Goal: Task Accomplishment & Management: Use online tool/utility

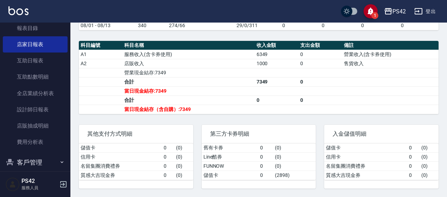
scroll to position [243, 0]
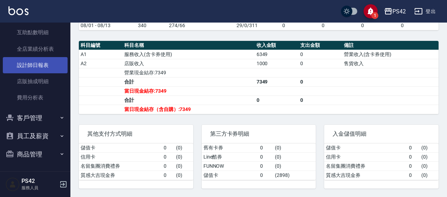
click at [33, 62] on link "設計師日報表" at bounding box center [35, 65] width 65 height 16
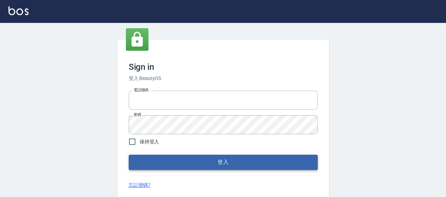
type input "0426657169"
click at [215, 163] on button "登入" at bounding box center [223, 162] width 189 height 15
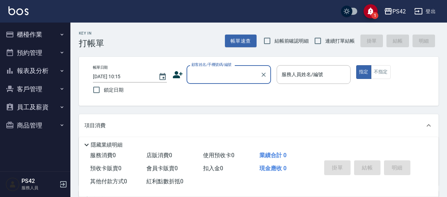
click at [29, 72] on button "報表及分析" at bounding box center [35, 71] width 65 height 18
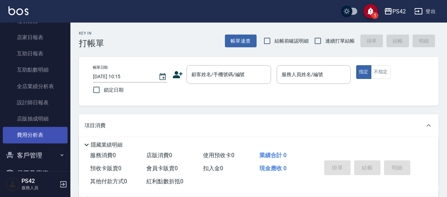
scroll to position [70, 0]
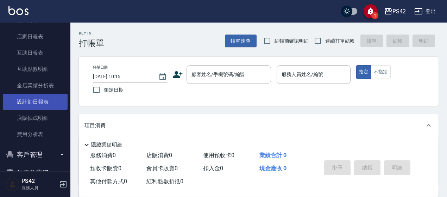
click at [32, 97] on link "設計師日報表" at bounding box center [35, 102] width 65 height 16
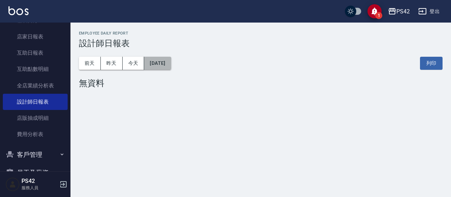
click at [169, 66] on button "[DATE]" at bounding box center [157, 63] width 27 height 13
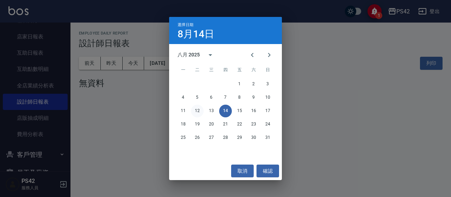
click at [194, 110] on button "12" at bounding box center [197, 111] width 13 height 13
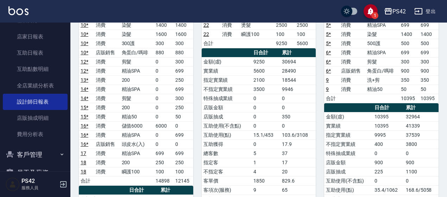
scroll to position [211, 0]
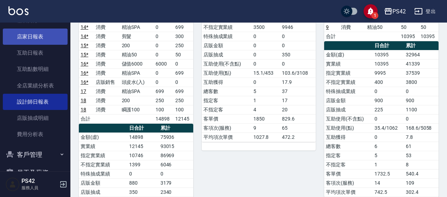
click at [19, 37] on link "店家日報表" at bounding box center [35, 37] width 65 height 16
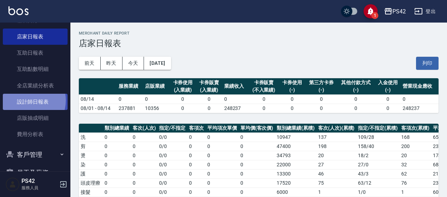
click at [26, 100] on link "設計師日報表" at bounding box center [35, 102] width 65 height 16
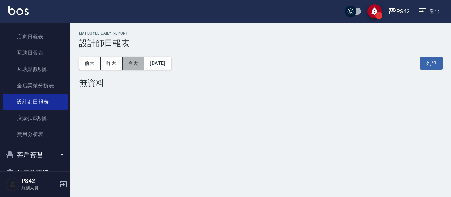
click at [142, 65] on button "今天" at bounding box center [134, 63] width 22 height 13
click at [150, 61] on button "[DATE]" at bounding box center [157, 63] width 27 height 13
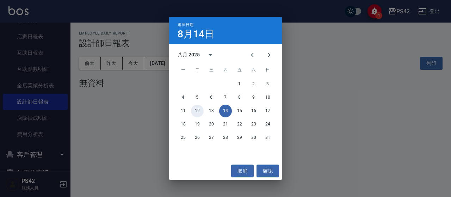
click at [199, 112] on button "12" at bounding box center [197, 111] width 13 height 13
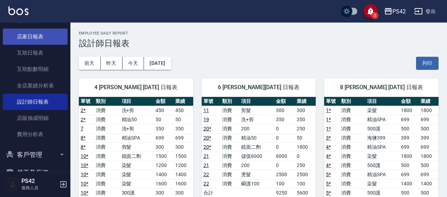
click at [30, 35] on link "店家日報表" at bounding box center [35, 37] width 65 height 16
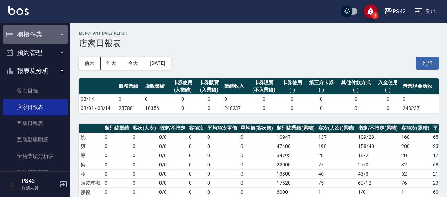
click at [46, 27] on button "櫃檯作業" at bounding box center [35, 34] width 65 height 18
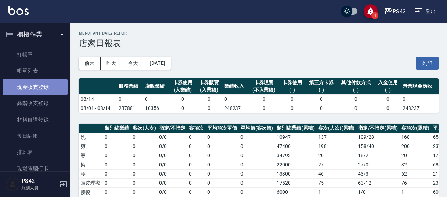
click at [44, 87] on link "現金收支登錄" at bounding box center [35, 87] width 65 height 16
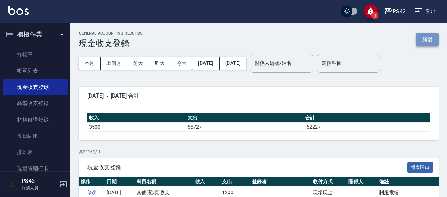
click at [433, 37] on button "新增" at bounding box center [427, 39] width 23 height 13
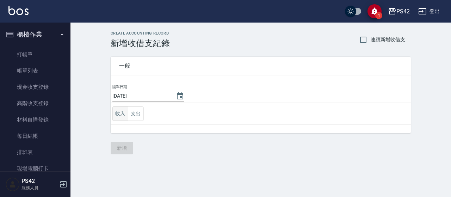
click at [121, 116] on button "收入" at bounding box center [120, 113] width 16 height 14
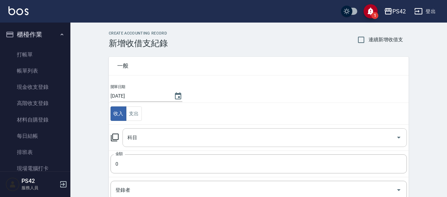
click at [142, 133] on input "科目" at bounding box center [260, 137] width 268 height 12
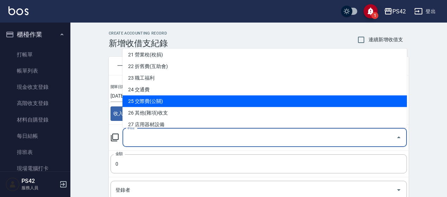
scroll to position [282, 0]
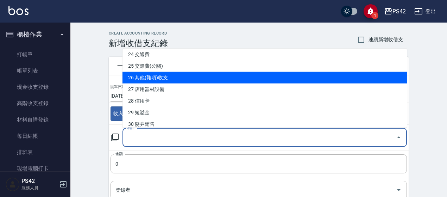
click at [177, 80] on li "26 其他(雜項)收支" at bounding box center [265, 78] width 285 height 12
type input "26 其他(雜項)收支"
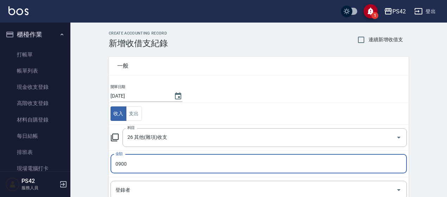
type input "0900"
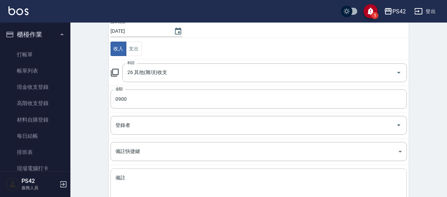
scroll to position [70, 0]
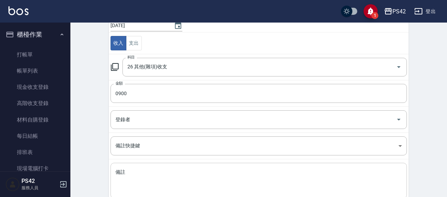
click at [141, 175] on textarea "備註" at bounding box center [259, 181] width 287 height 24
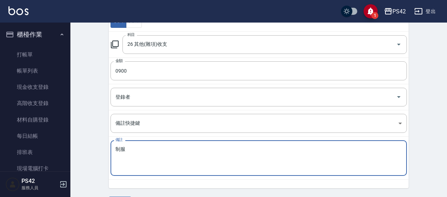
scroll to position [113, 0]
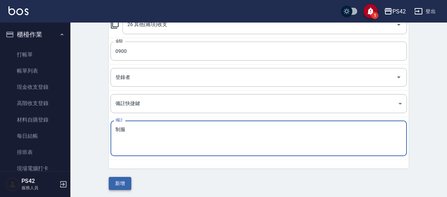
type textarea "制服"
click at [128, 179] on button "新增" at bounding box center [120, 183] width 23 height 13
